Goal: Transaction & Acquisition: Purchase product/service

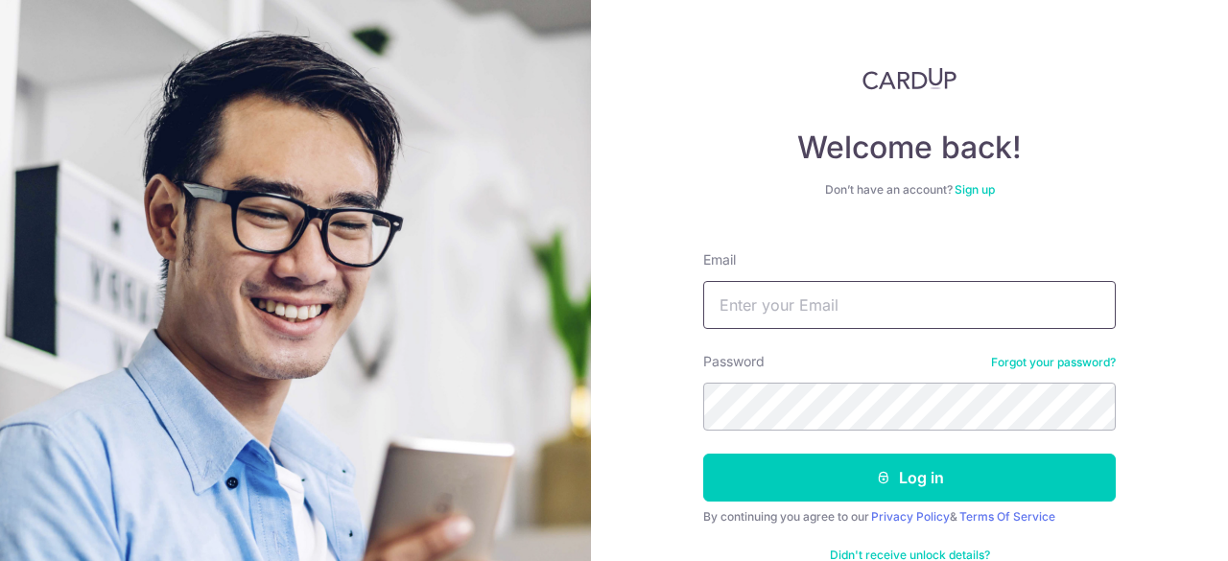
drag, startPoint x: 0, startPoint y: 0, endPoint x: 964, endPoint y: 305, distance: 1010.7
click at [964, 305] on input "Email" at bounding box center [909, 305] width 413 height 48
type input "christan_yaokun82@hotmail.com"
click at [703, 454] on button "Log in" at bounding box center [909, 478] width 413 height 48
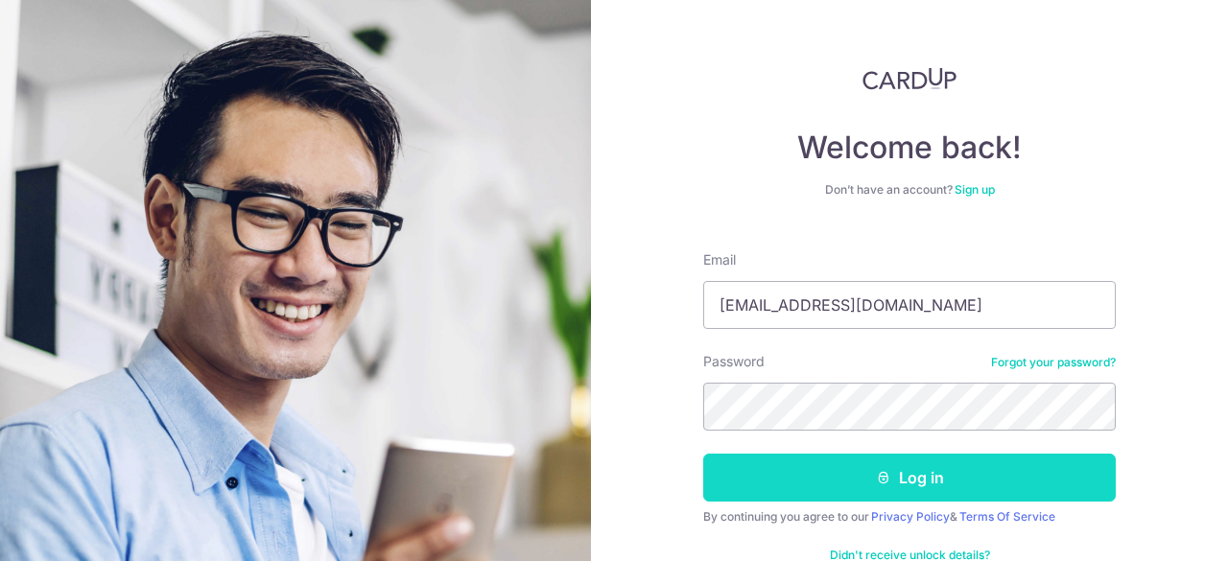
click at [908, 465] on button "Log in" at bounding box center [909, 478] width 413 height 48
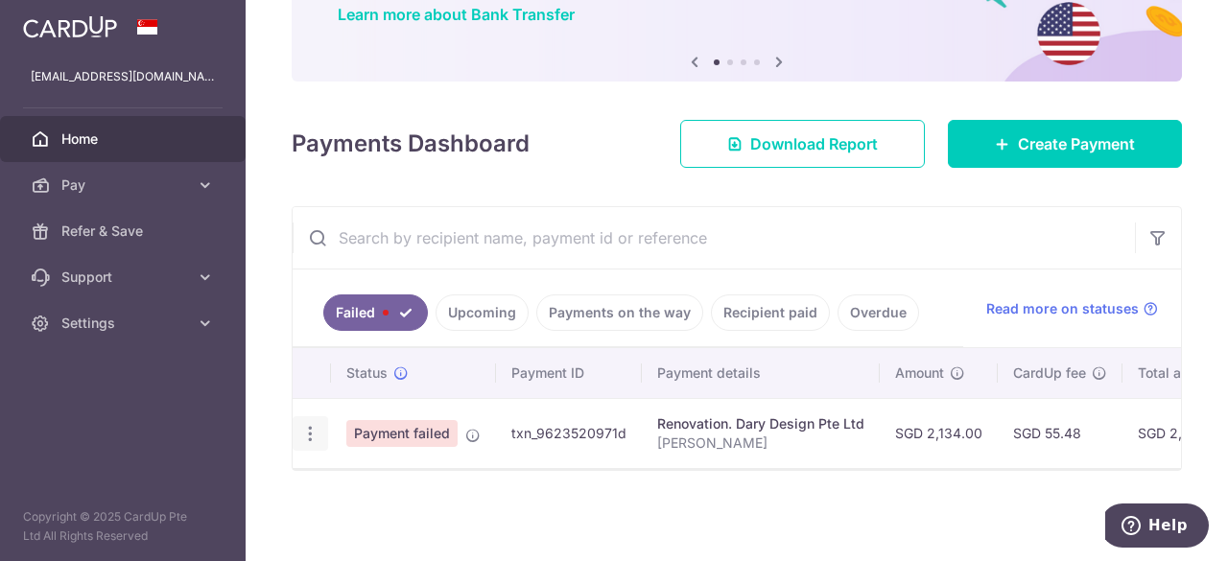
click at [310, 425] on icon "button" at bounding box center [310, 434] width 20 height 20
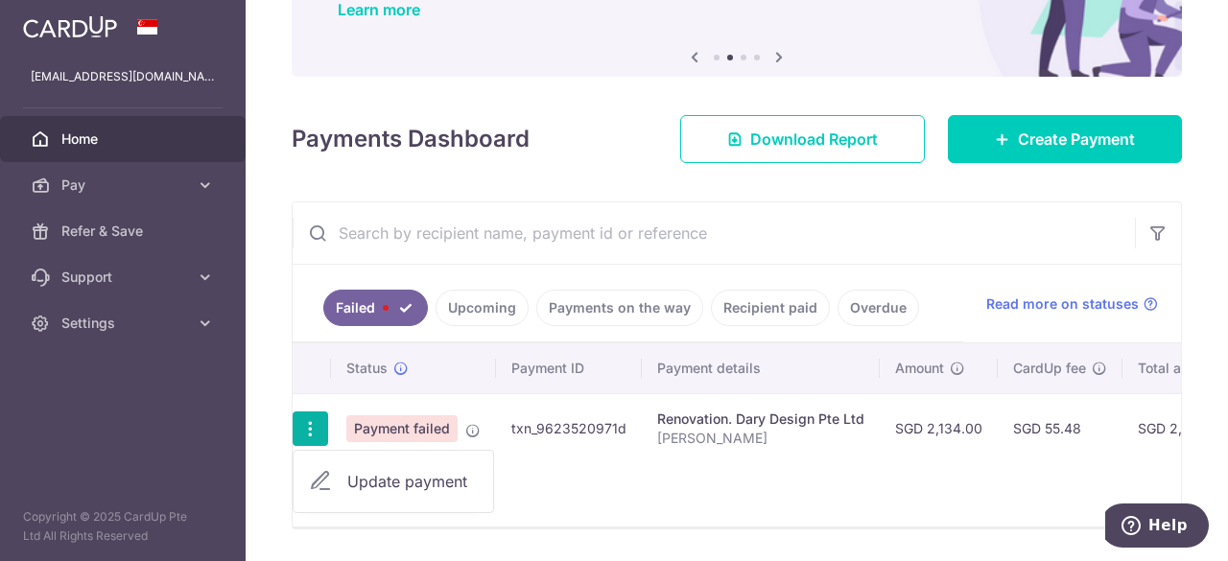
click at [391, 475] on span "Update payment" at bounding box center [412, 481] width 131 height 23
radio input "true"
type input "2,134.00"
type input "[PERSON_NAME]"
type input "end of pharse"
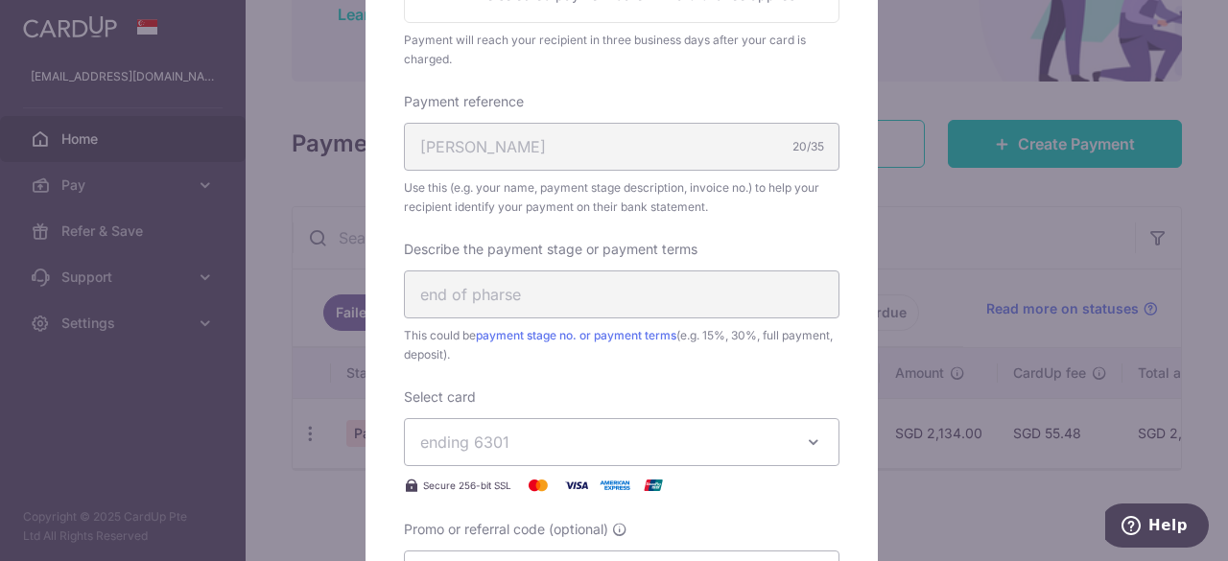
scroll to position [576, 0]
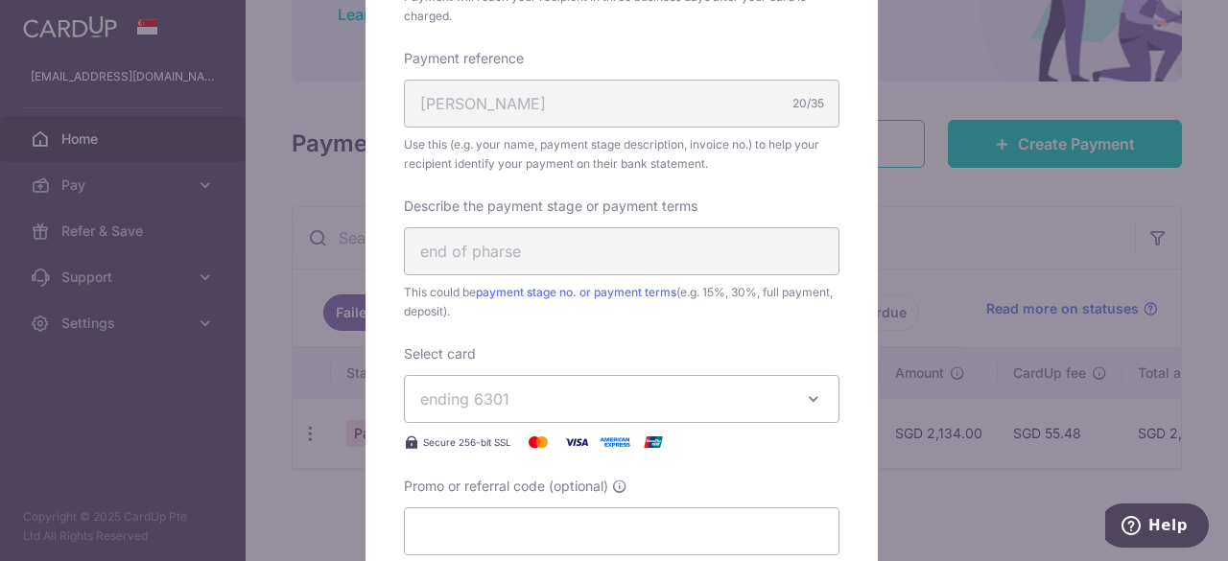
click at [804, 394] on icon "button" at bounding box center [813, 399] width 19 height 19
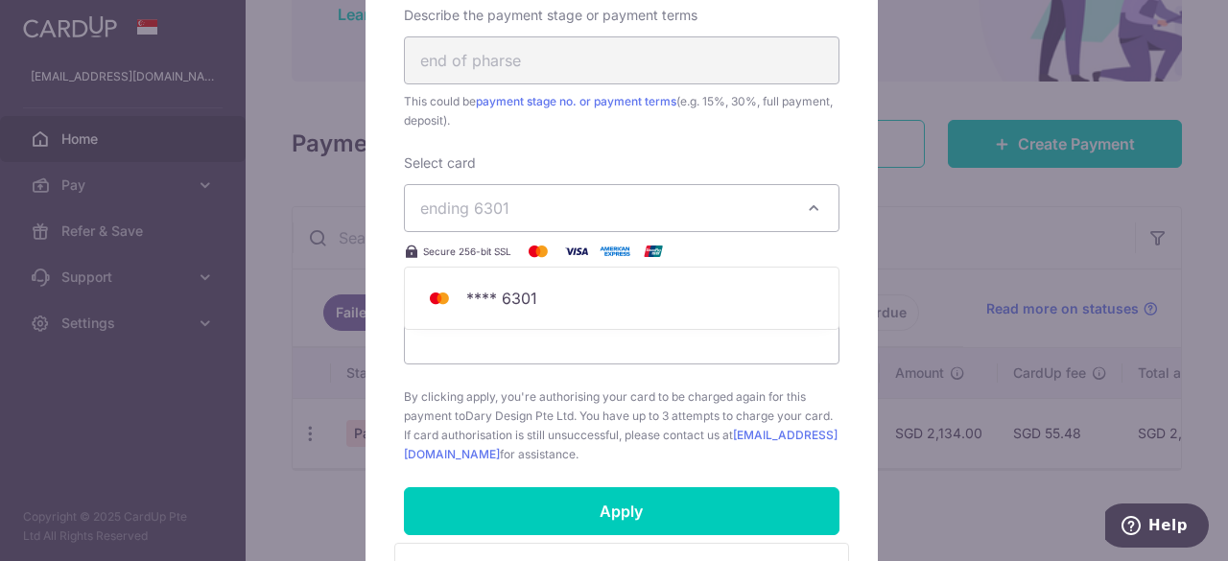
scroll to position [768, 0]
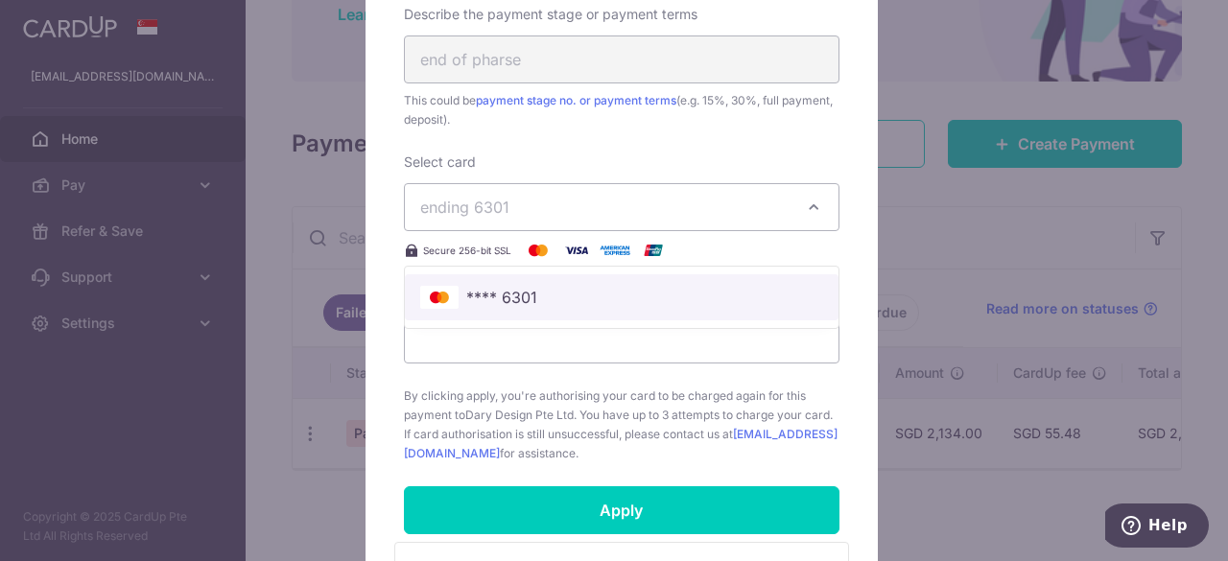
click at [534, 292] on span "**** 6301" at bounding box center [621, 297] width 403 height 23
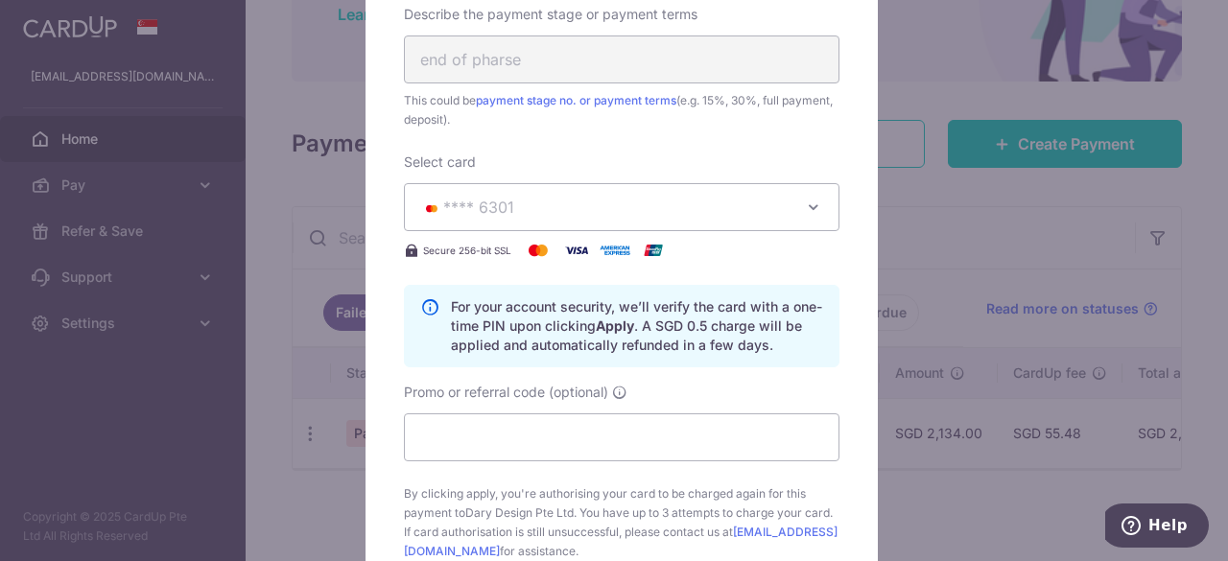
click at [829, 206] on button "**** 6301" at bounding box center [622, 207] width 436 height 48
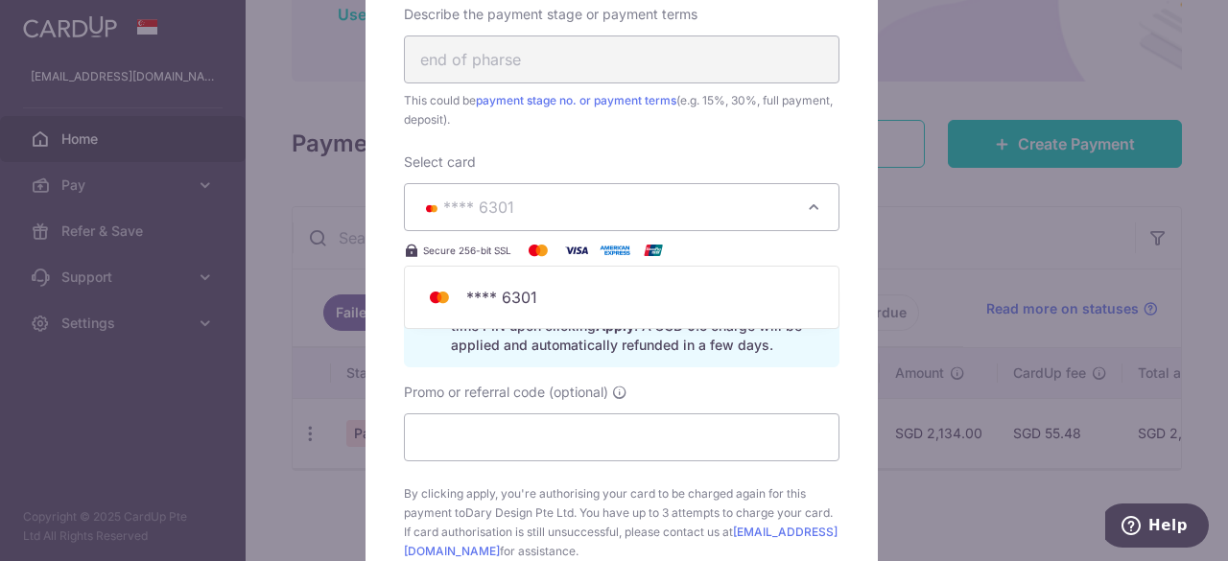
click at [726, 394] on div "Promo or referral code (optional)" at bounding box center [622, 422] width 436 height 79
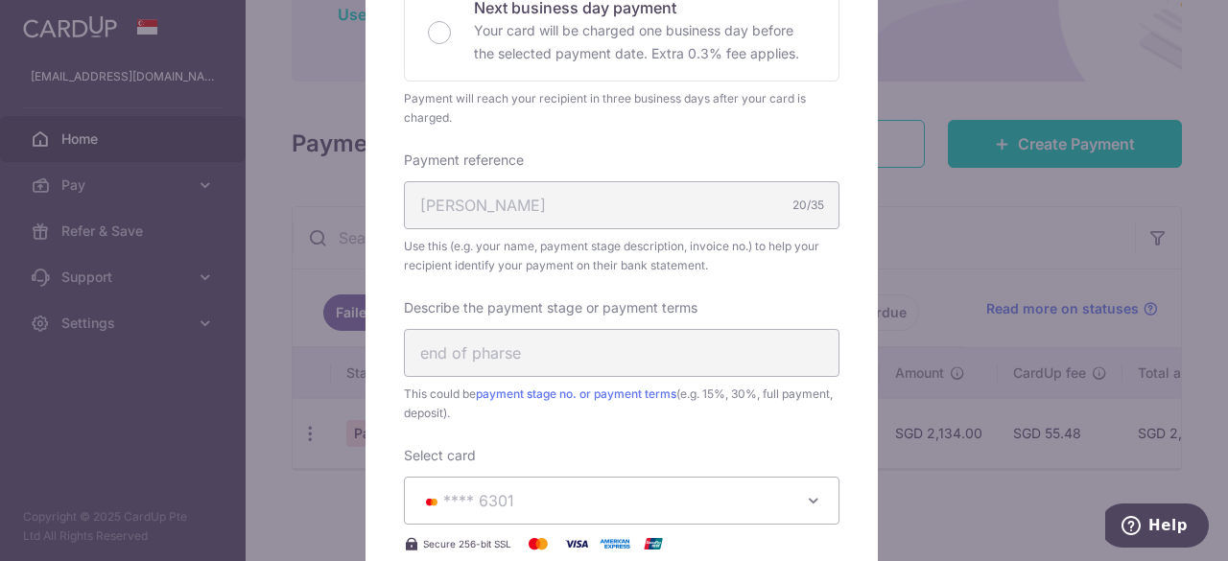
scroll to position [464, 0]
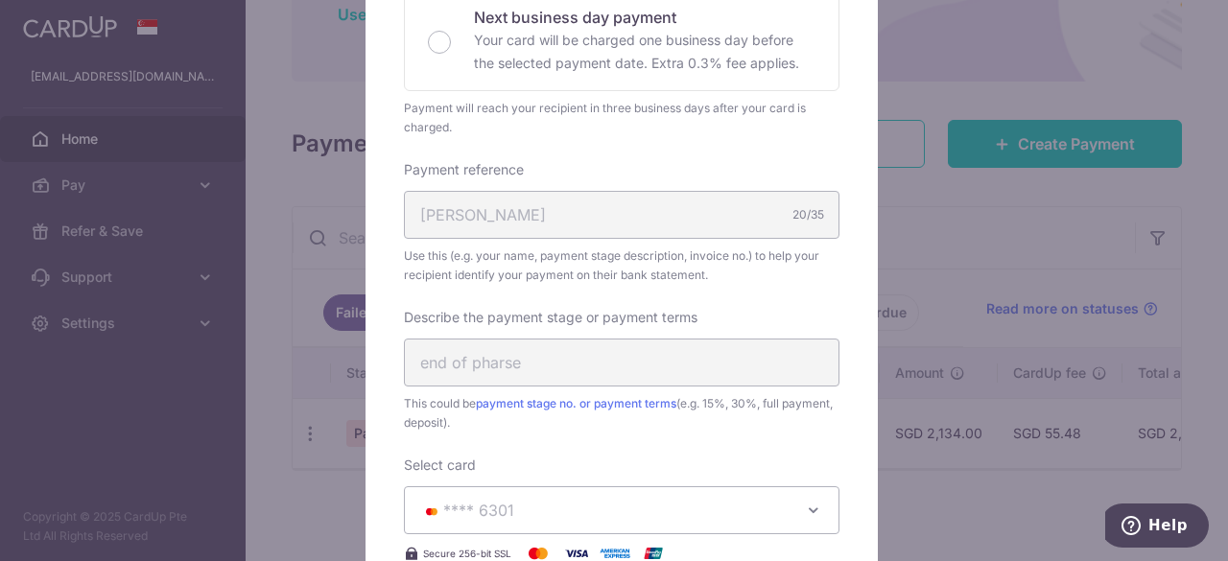
click at [585, 494] on button "**** 6301" at bounding box center [622, 511] width 436 height 48
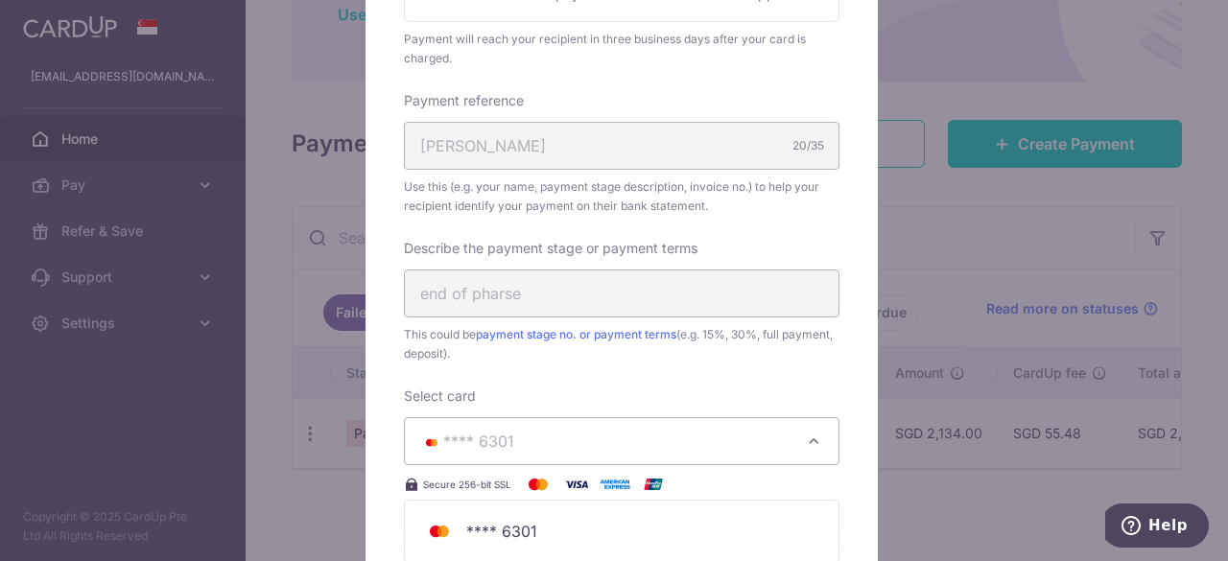
scroll to position [560, 0]
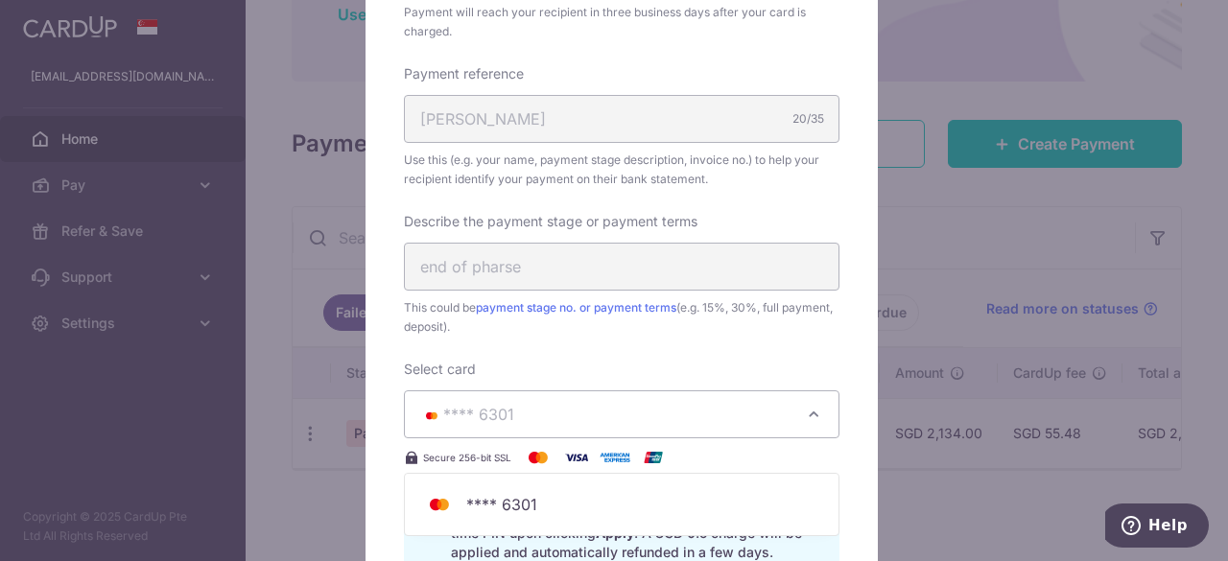
click at [916, 331] on div "Edit payment By clicking apply, you will make changes to all payments to Dary D…" at bounding box center [614, 280] width 1228 height 561
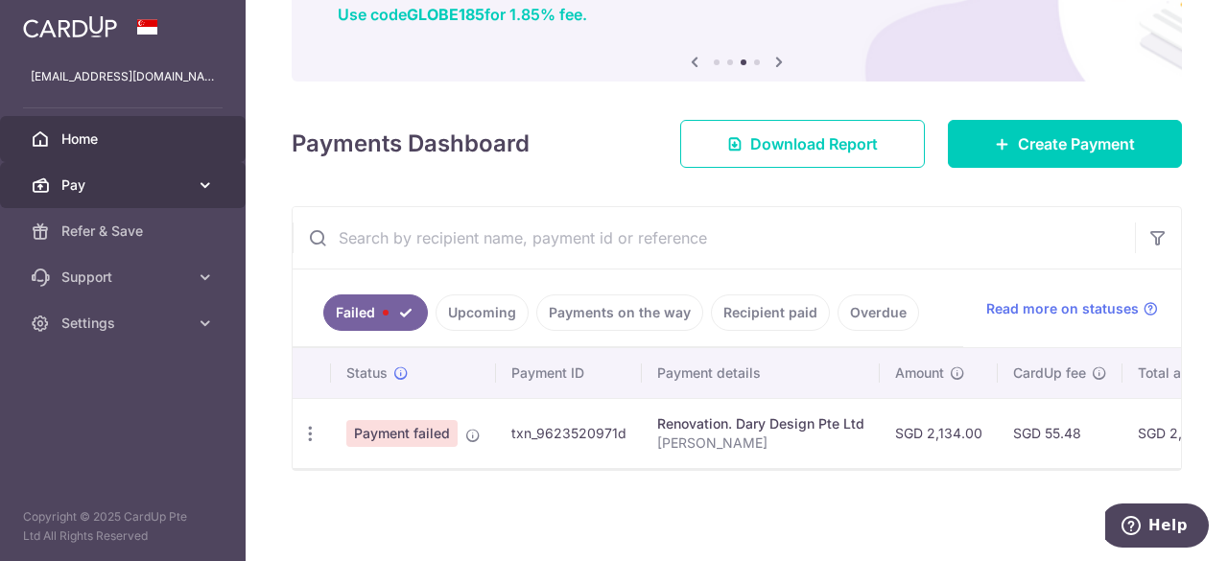
click at [200, 180] on icon at bounding box center [205, 185] width 19 height 19
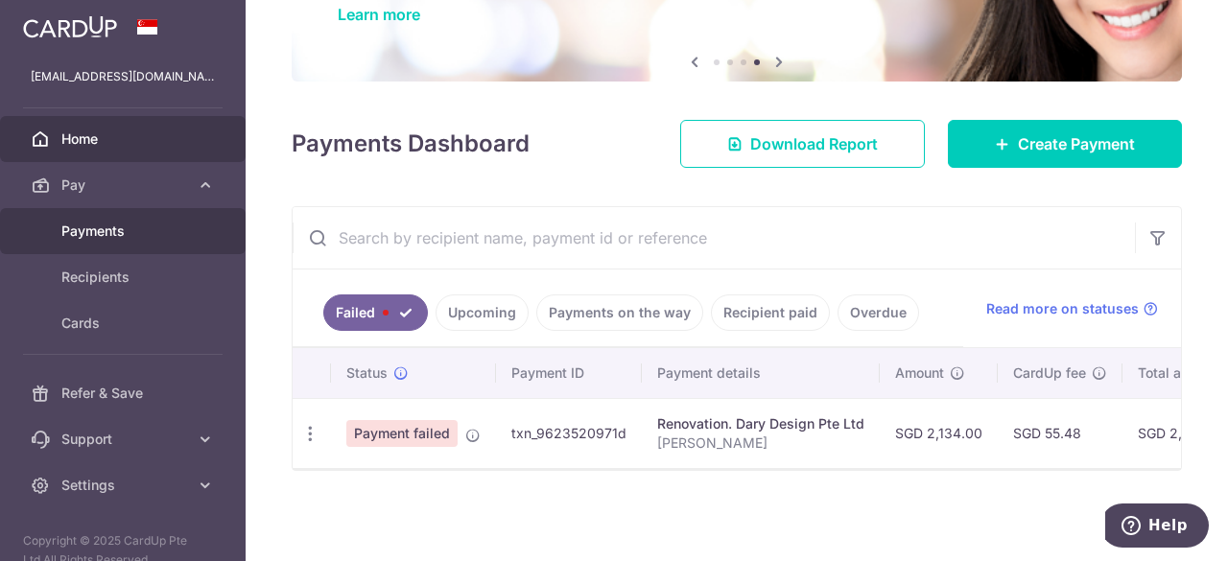
click at [106, 229] on span "Payments" at bounding box center [124, 231] width 127 height 19
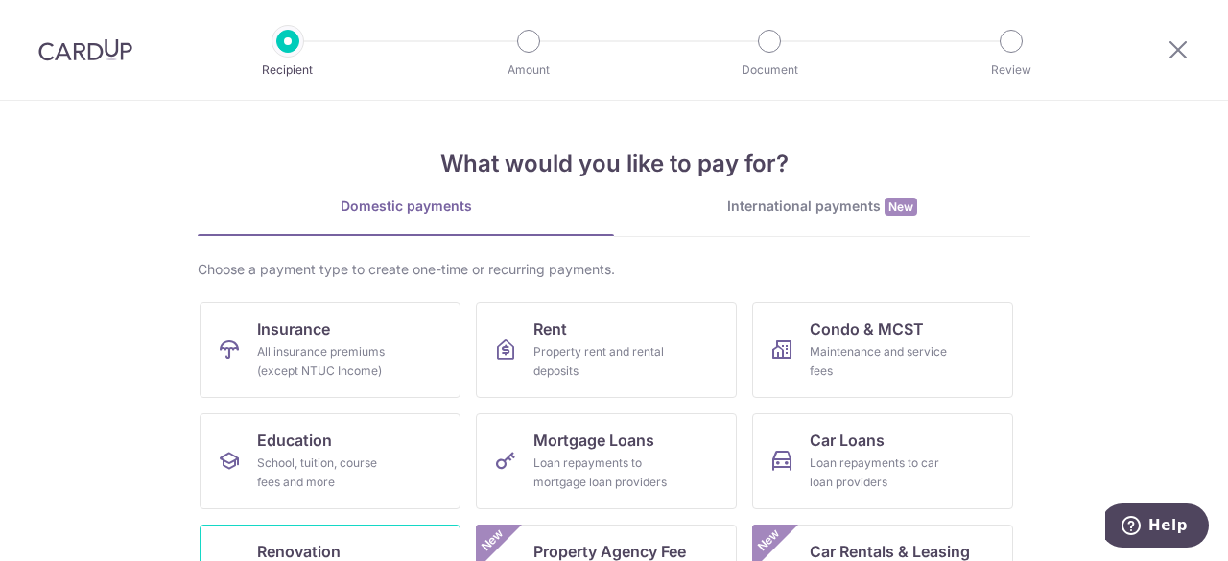
scroll to position [96, 0]
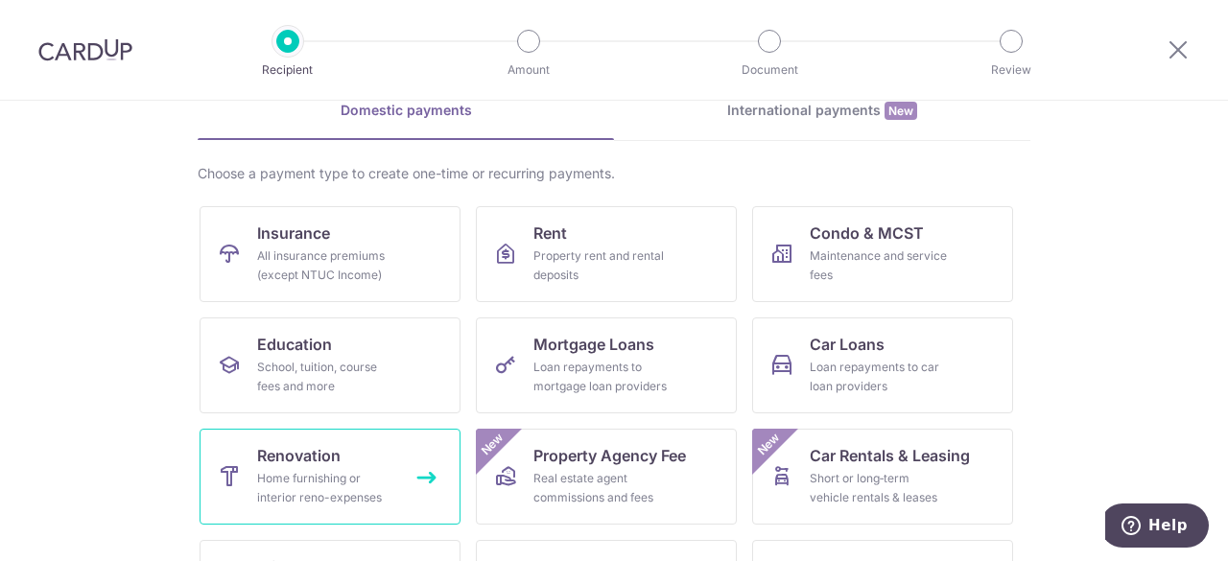
click at [359, 466] on link "Renovation Home furnishing or interior reno-expenses" at bounding box center [330, 477] width 261 height 96
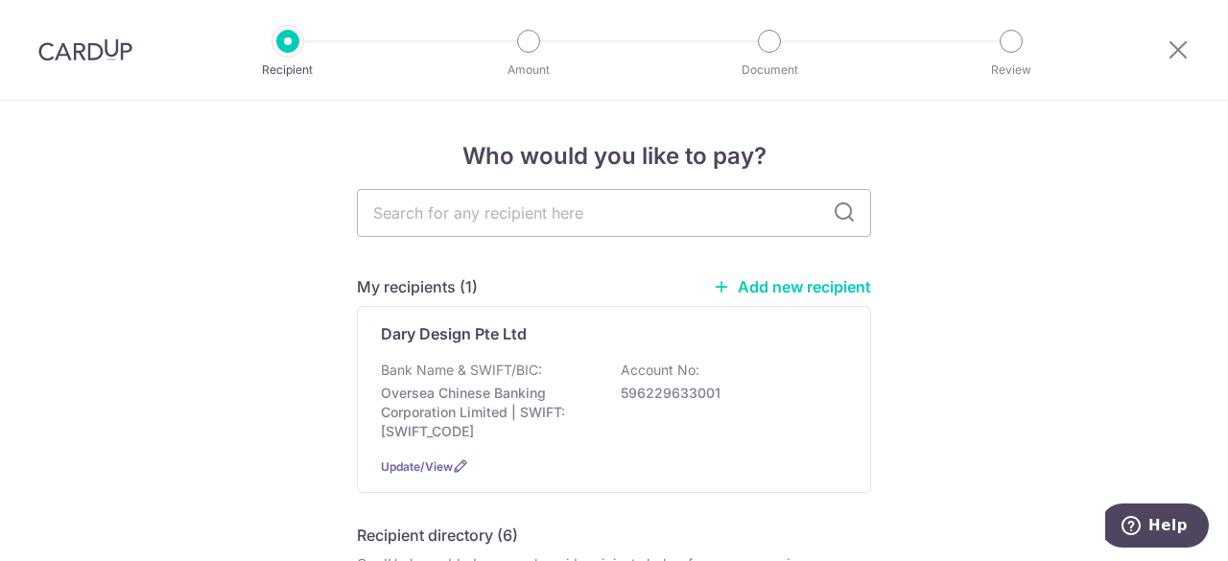
click at [603, 410] on div "Bank Name & SWIFT/BIC: Oversea Chinese Banking Corporation Limited | SWIFT: OCB…" at bounding box center [614, 401] width 466 height 81
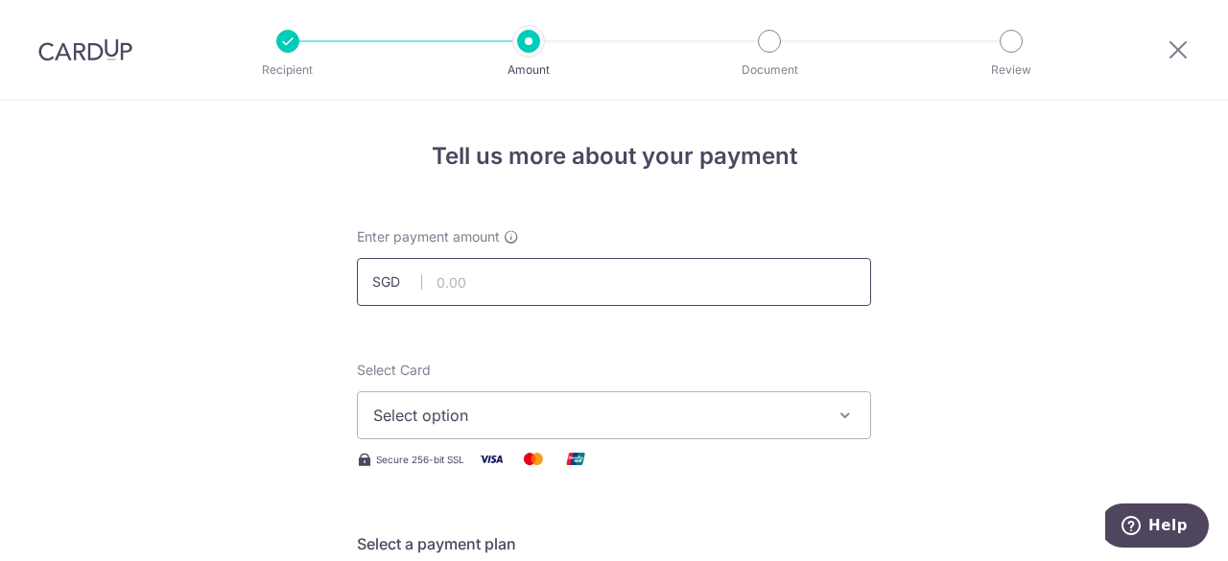
click at [668, 287] on input "text" at bounding box center [614, 282] width 514 height 48
type input "2,134.00"
click at [611, 401] on button "Select option" at bounding box center [614, 416] width 514 height 48
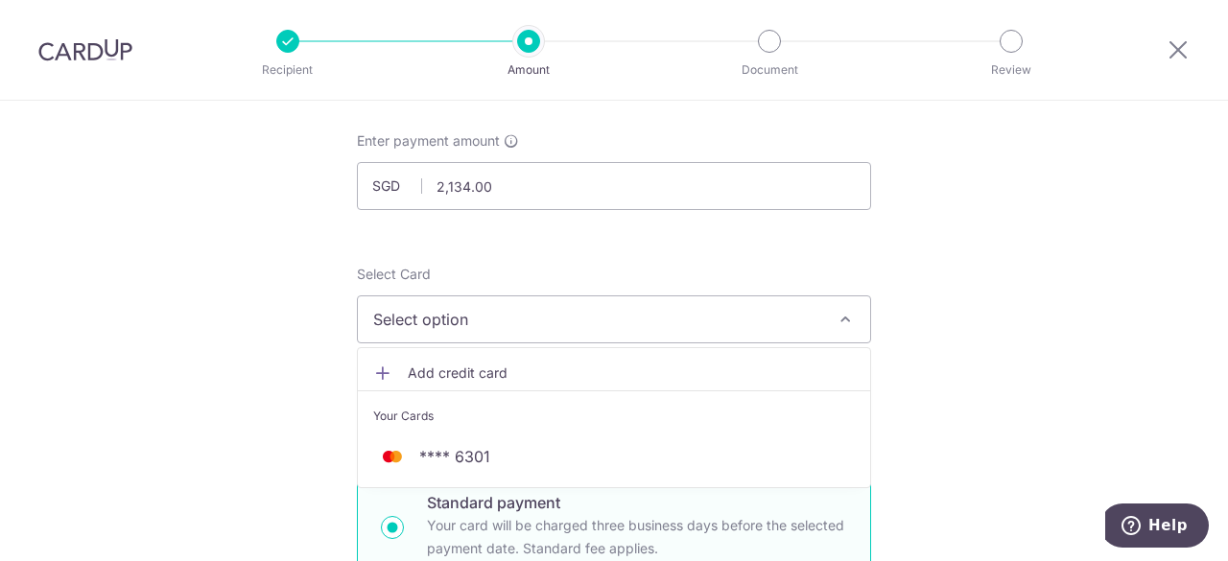
scroll to position [192, 0]
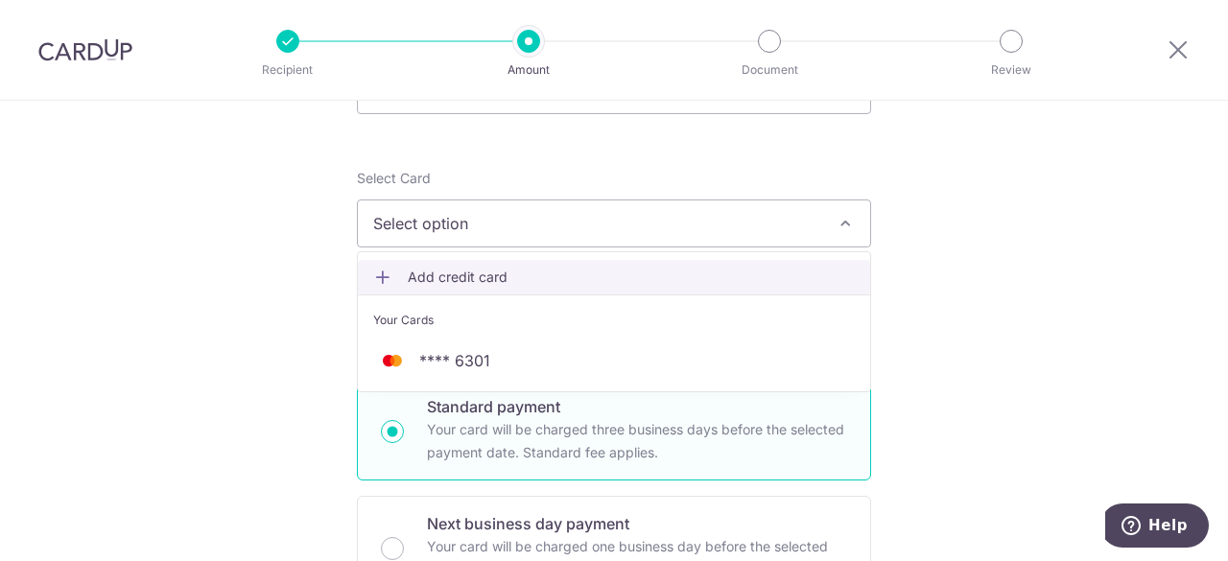
click at [458, 269] on span "Add credit card" at bounding box center [631, 277] width 447 height 19
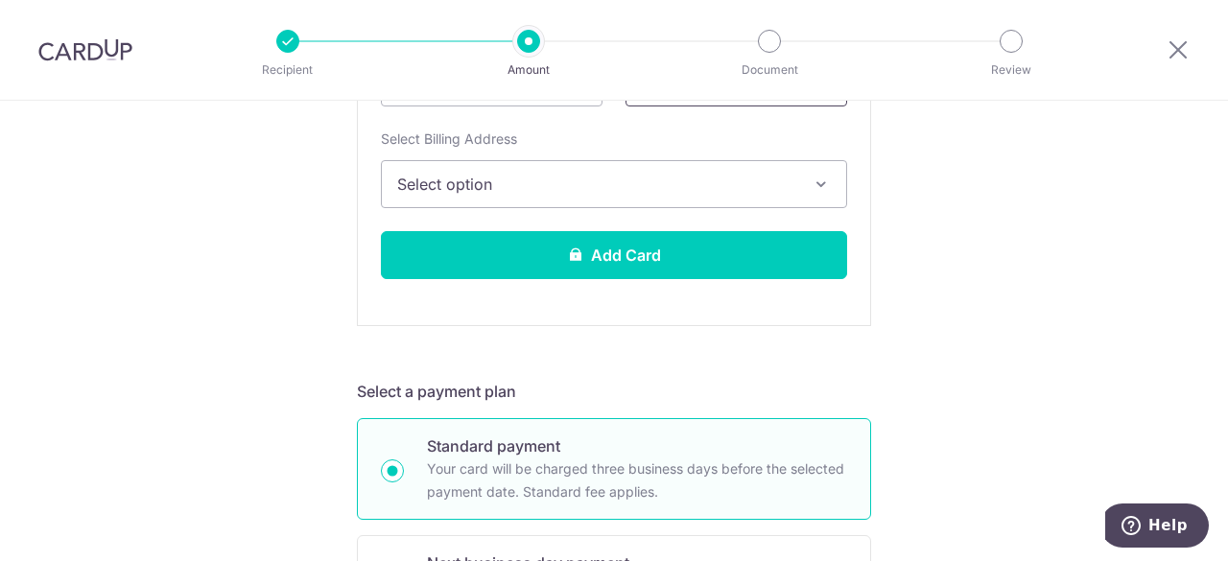
scroll to position [672, 0]
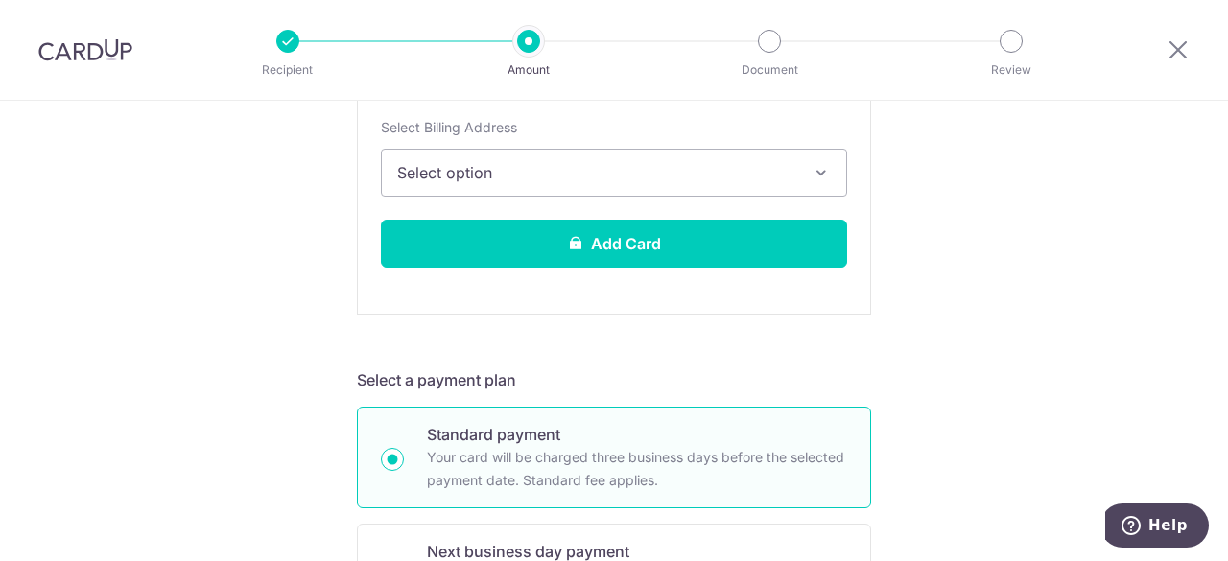
click at [732, 171] on span "Select option" at bounding box center [596, 172] width 399 height 23
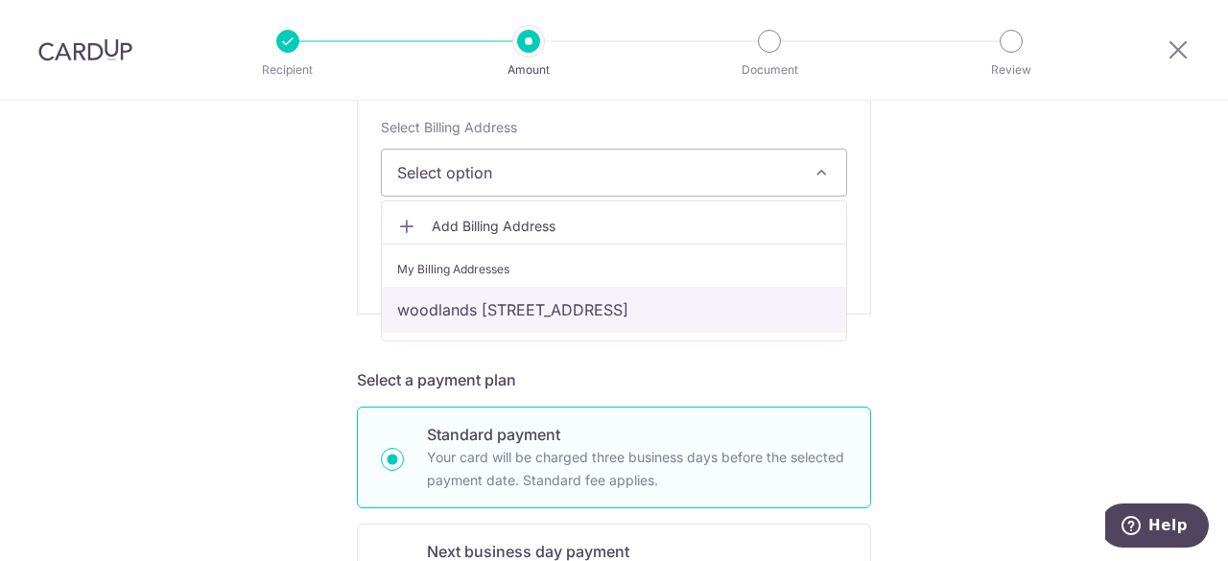
click at [683, 301] on link "woodlands [STREET_ADDRESS]" at bounding box center [614, 310] width 464 height 46
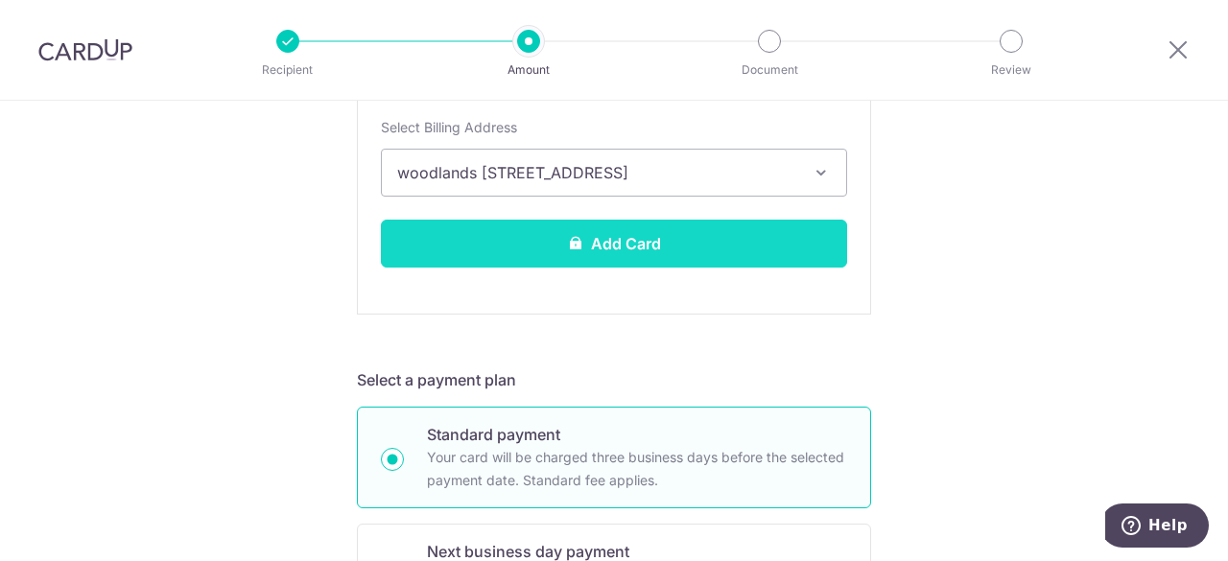
click at [662, 242] on button "Add Card" at bounding box center [614, 244] width 466 height 48
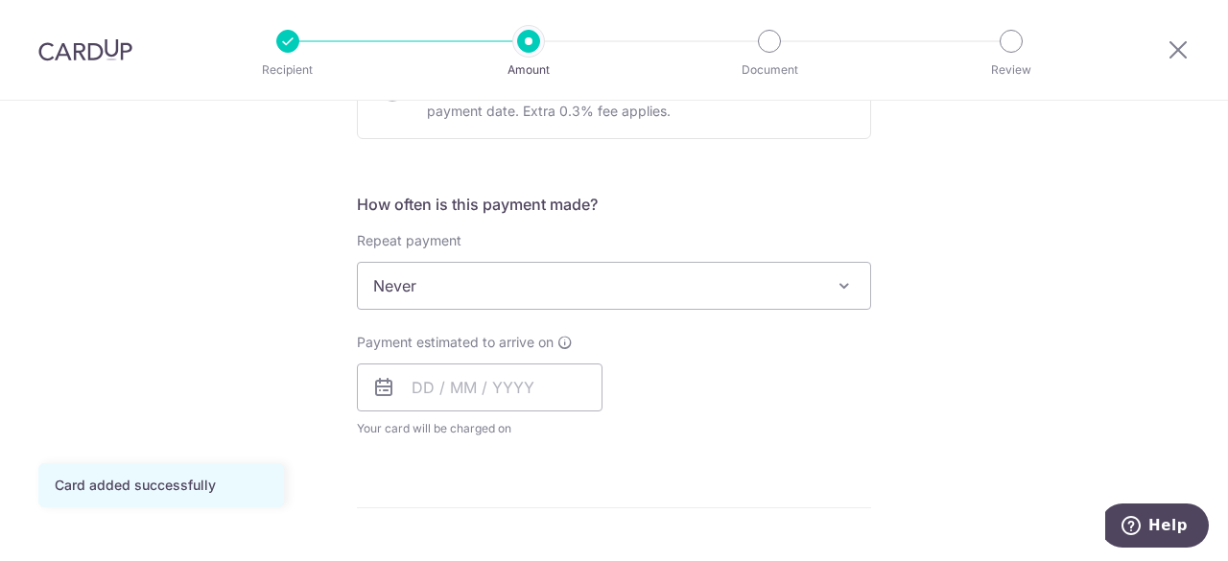
scroll to position [768, 0]
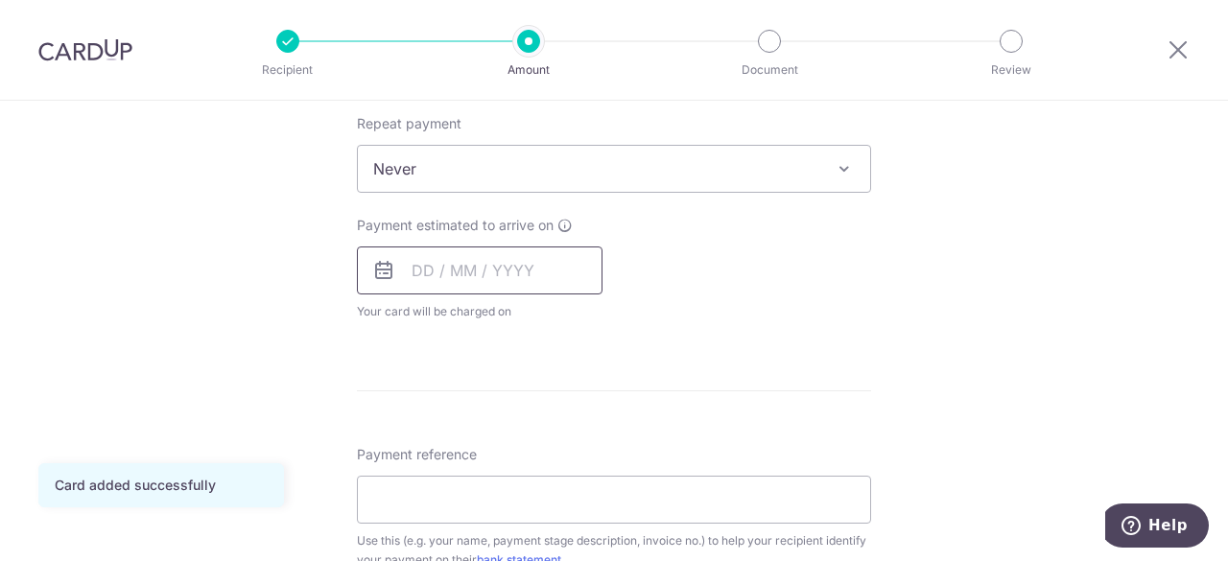
click at [420, 271] on input "text" at bounding box center [480, 271] width 246 height 48
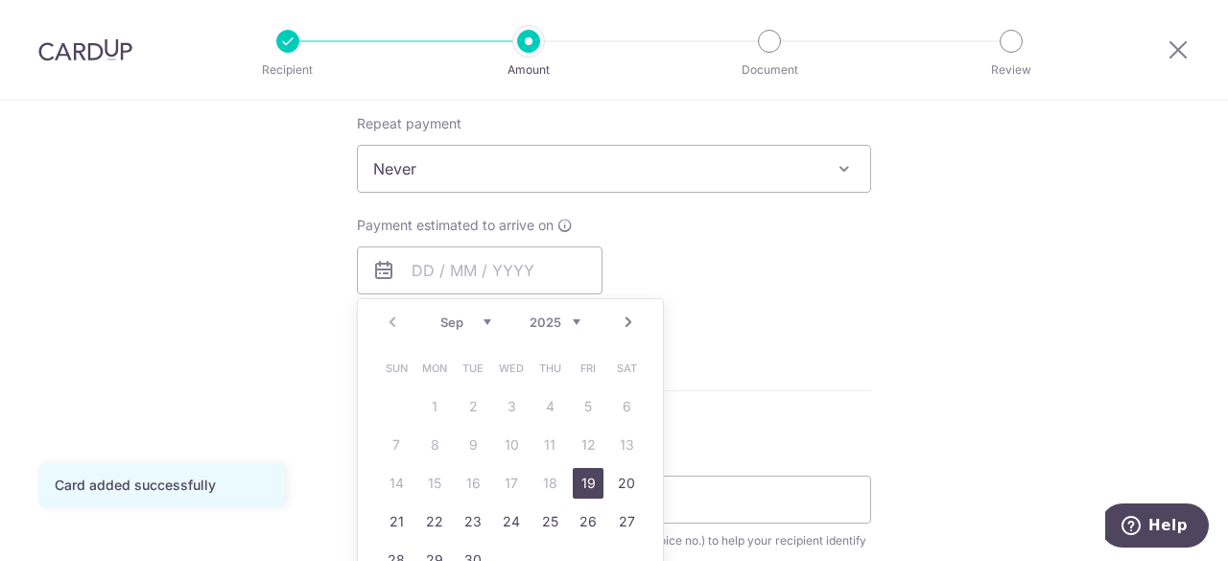
click at [585, 485] on link "19" at bounding box center [588, 483] width 31 height 31
type input "[DATE]"
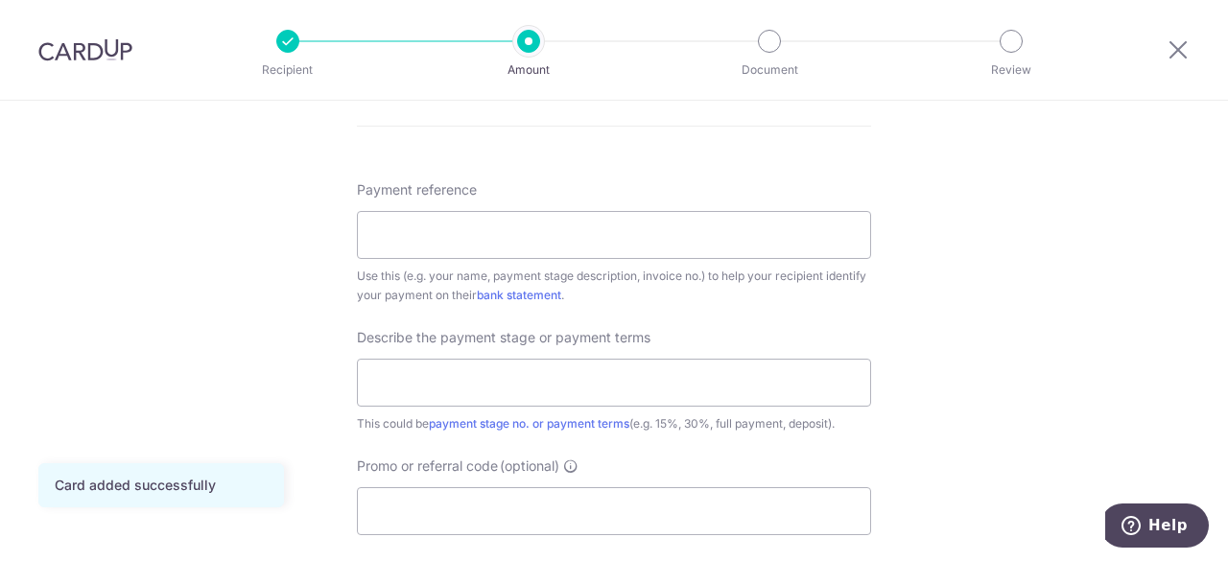
scroll to position [1152, 0]
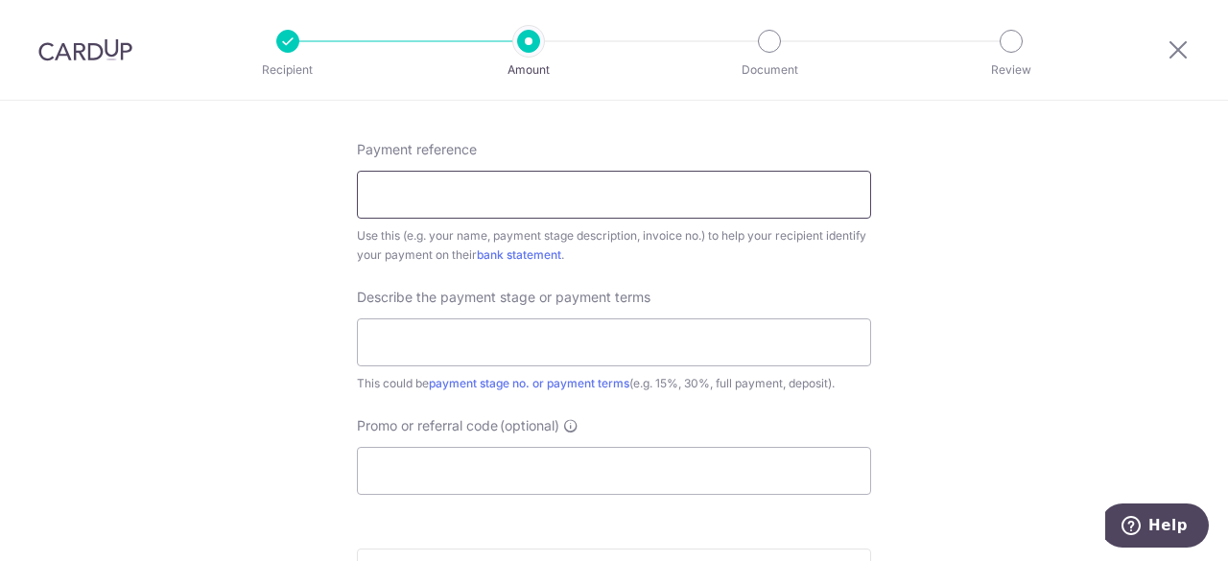
click at [526, 180] on input "Payment reference" at bounding box center [614, 195] width 514 height 48
type input "Chris Tan Yeow Khoon"
click at [516, 342] on input "text" at bounding box center [614, 343] width 514 height 48
type input "end of pharse"
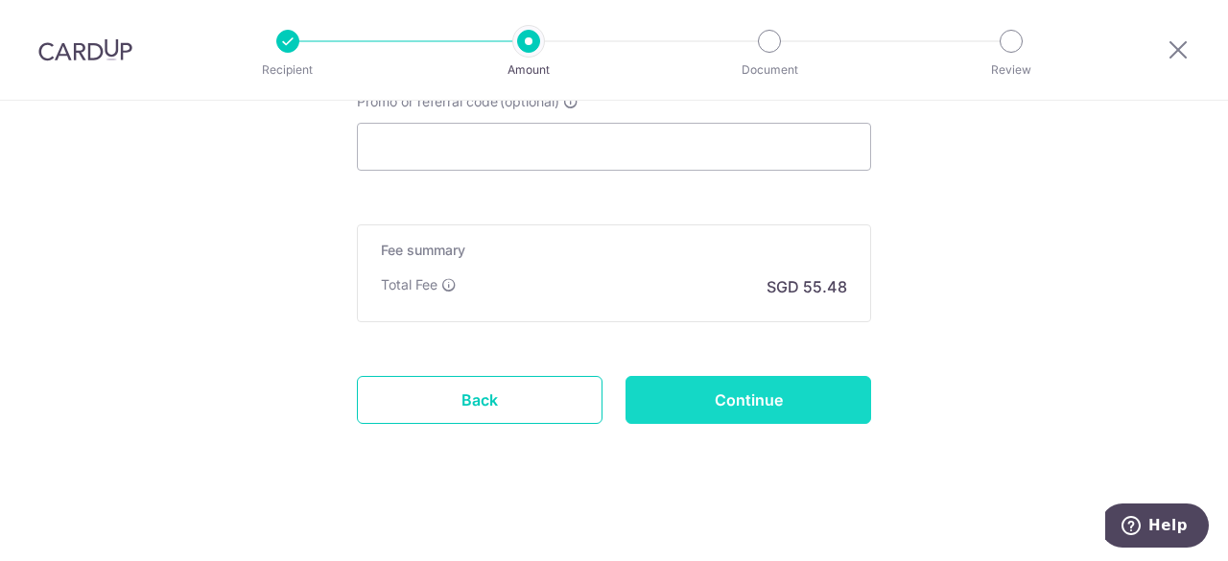
scroll to position [1478, 0]
click at [720, 390] on input "Continue" at bounding box center [749, 398] width 246 height 48
type input "Create Schedule"
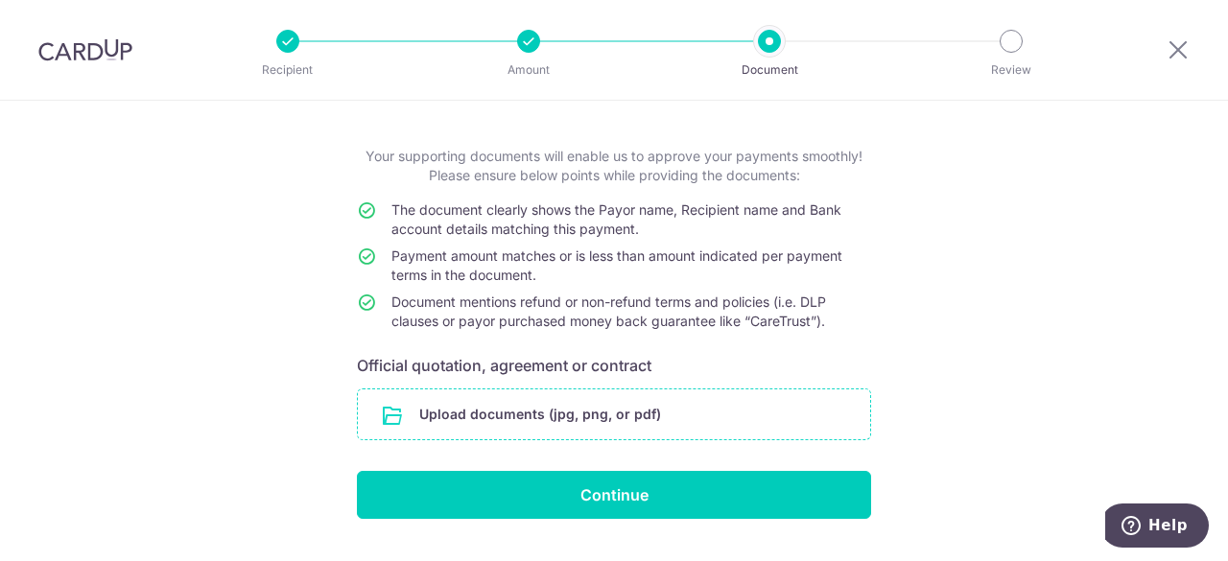
scroll to position [127, 0]
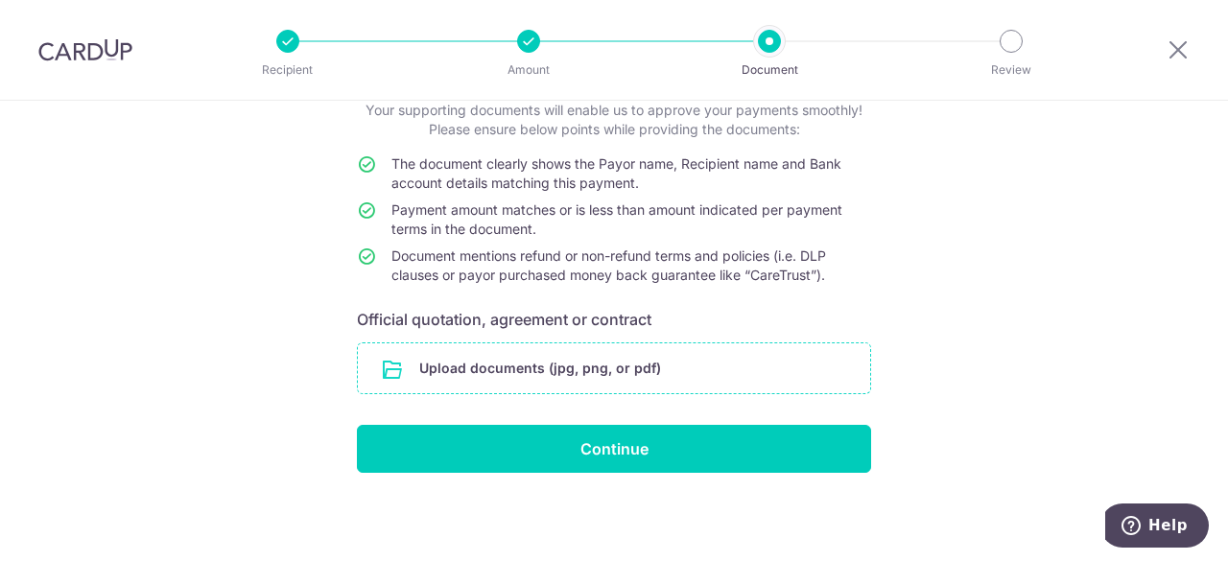
click at [505, 365] on input "file" at bounding box center [614, 369] width 512 height 50
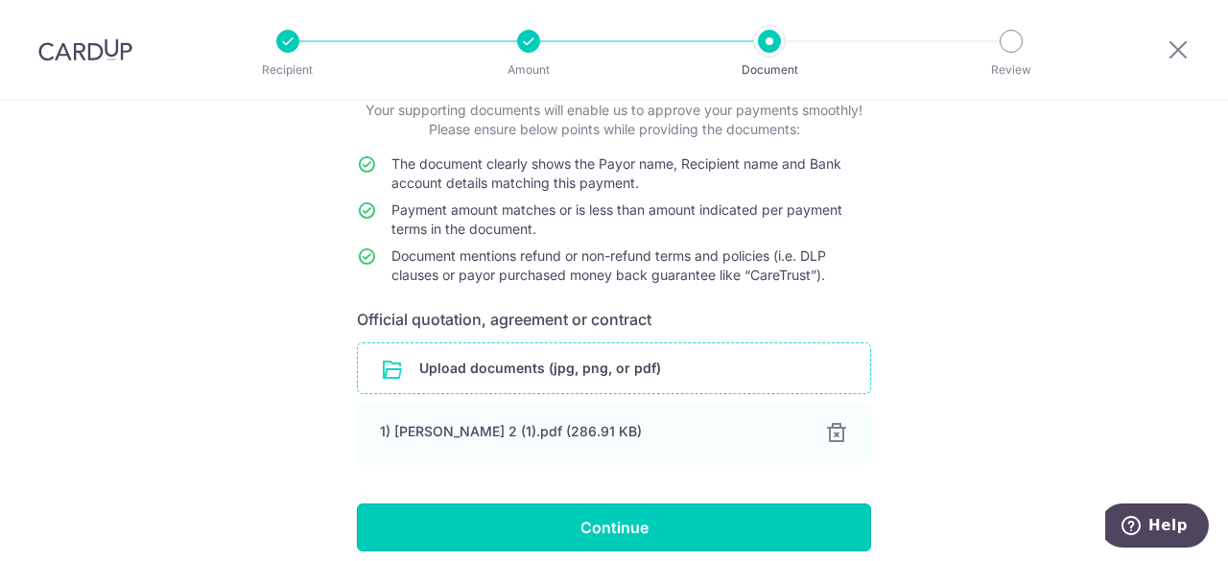
drag, startPoint x: 593, startPoint y: 521, endPoint x: 592, endPoint y: 510, distance: 11.6
click at [593, 517] on input "Continue" at bounding box center [614, 528] width 514 height 48
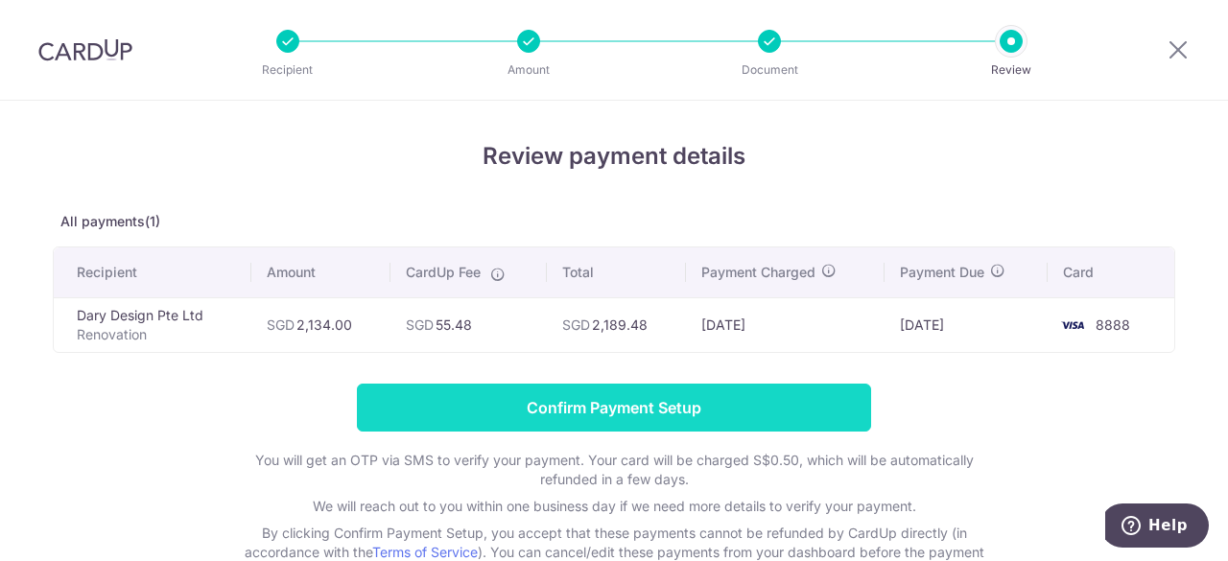
click at [585, 406] on input "Confirm Payment Setup" at bounding box center [614, 408] width 514 height 48
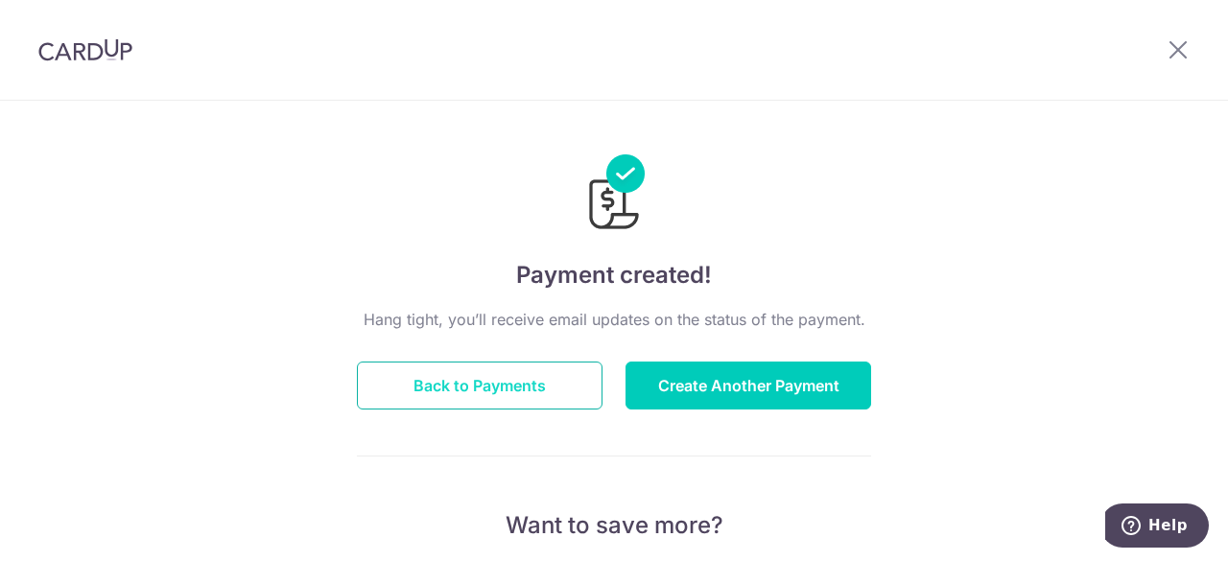
click at [464, 398] on button "Back to Payments" at bounding box center [480, 386] width 246 height 48
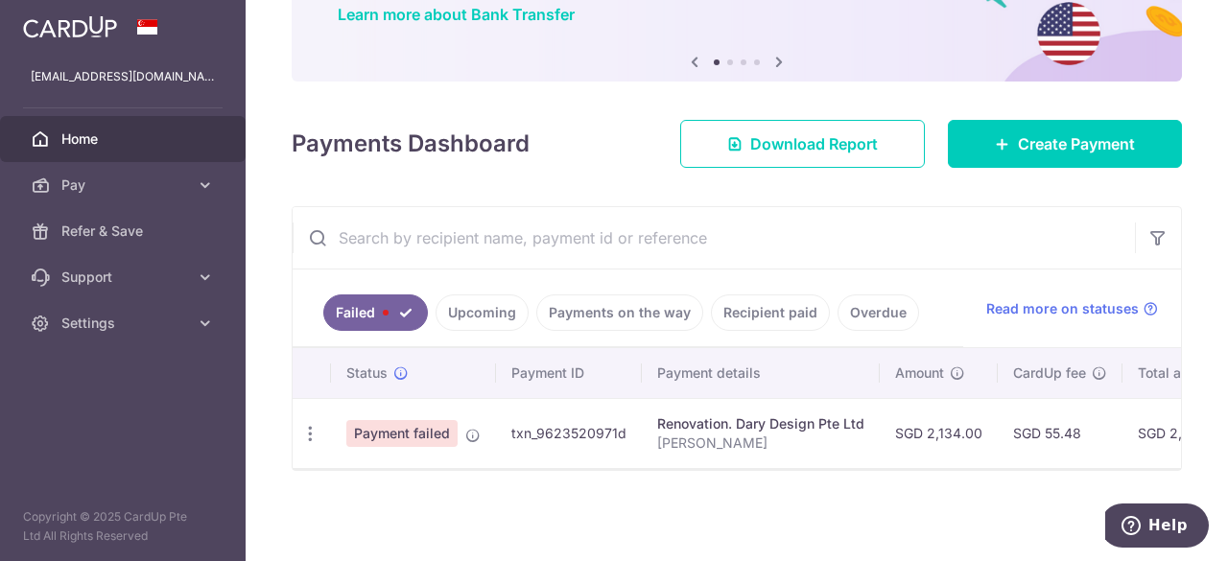
scroll to position [169, 0]
click at [485, 314] on link "Upcoming" at bounding box center [482, 313] width 93 height 36
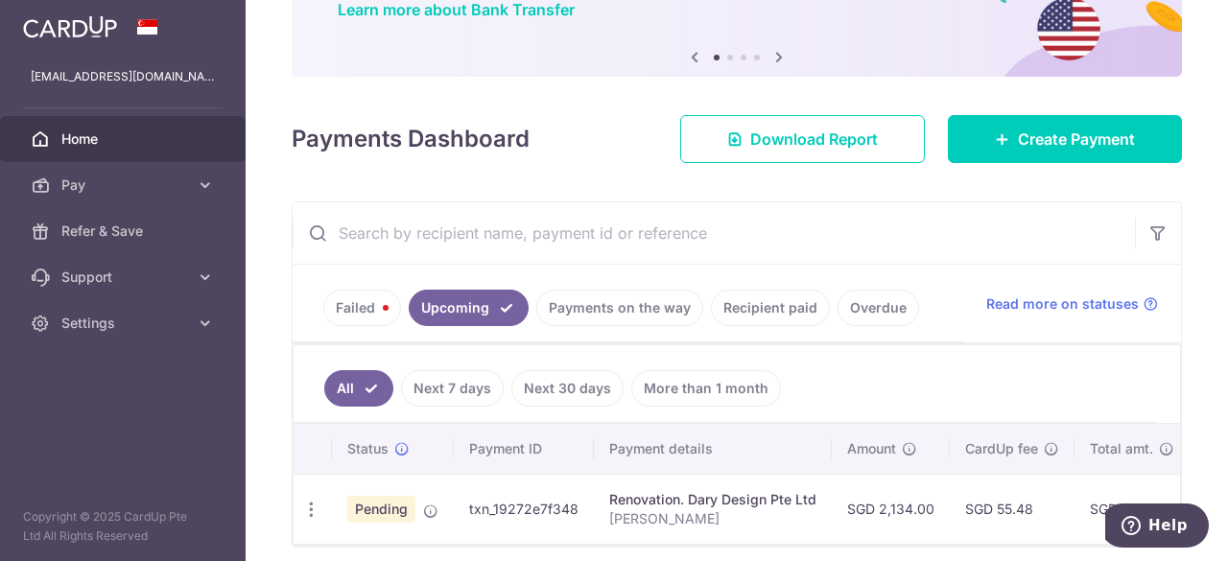
click at [390, 310] on link "Failed" at bounding box center [362, 308] width 78 height 36
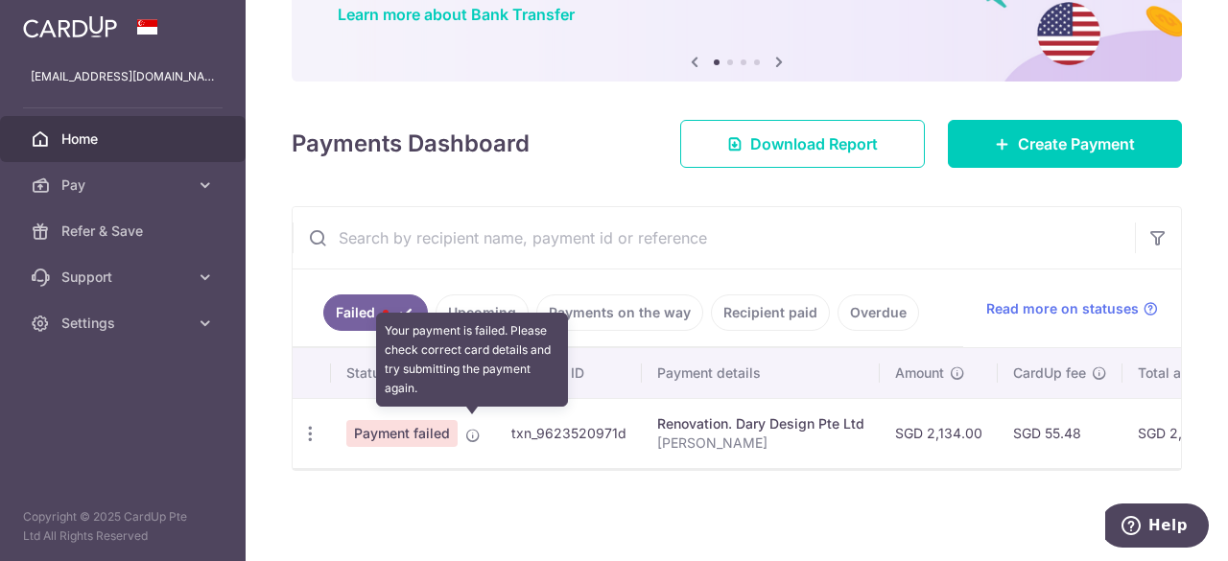
click at [470, 428] on icon at bounding box center [472, 435] width 15 height 15
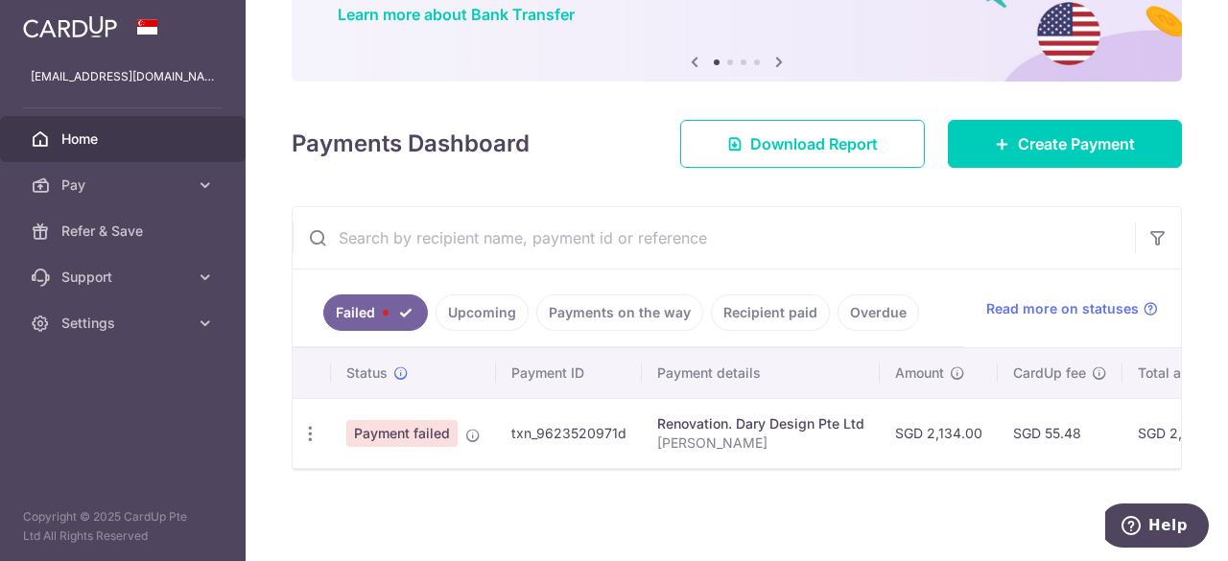
scroll to position [0, 440]
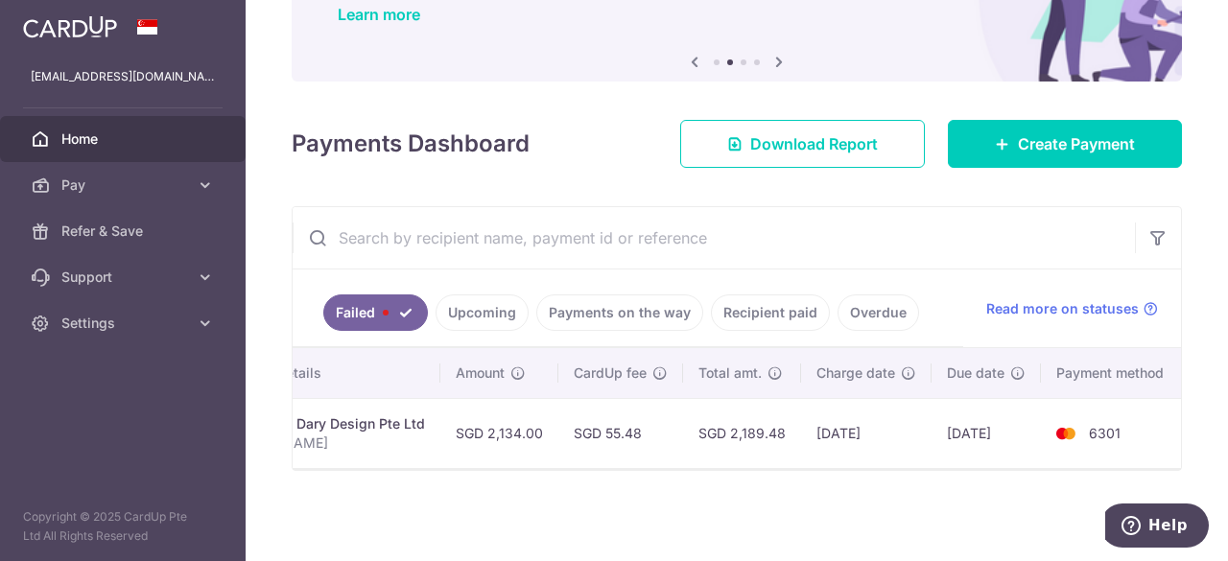
click at [1089, 425] on span "6301" at bounding box center [1105, 433] width 32 height 16
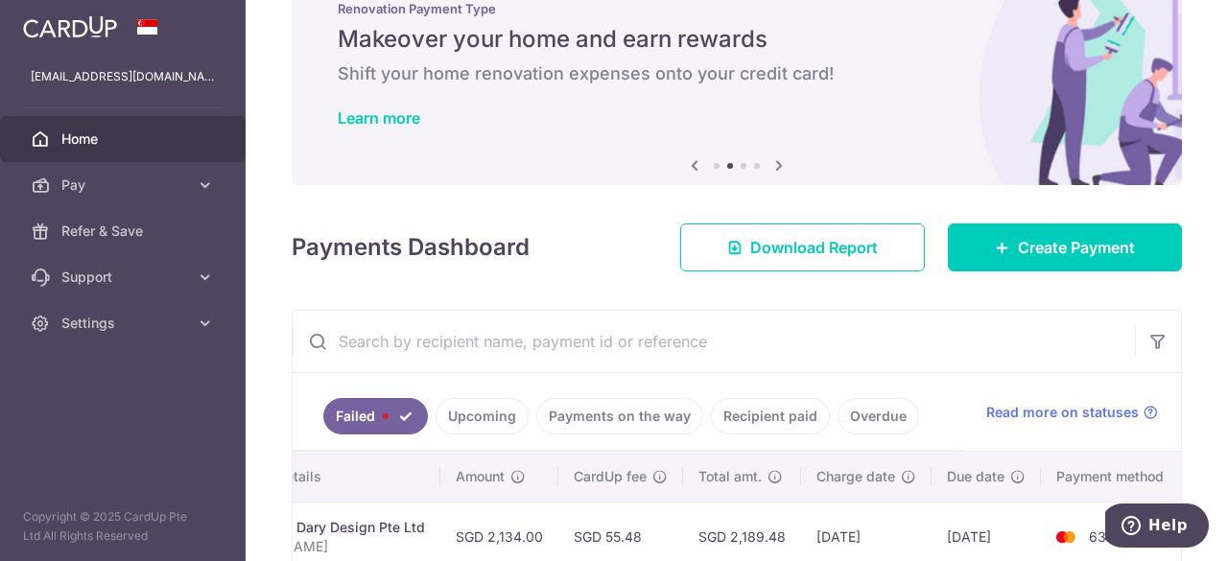
scroll to position [0, 0]
